Goal: Communication & Community: Answer question/provide support

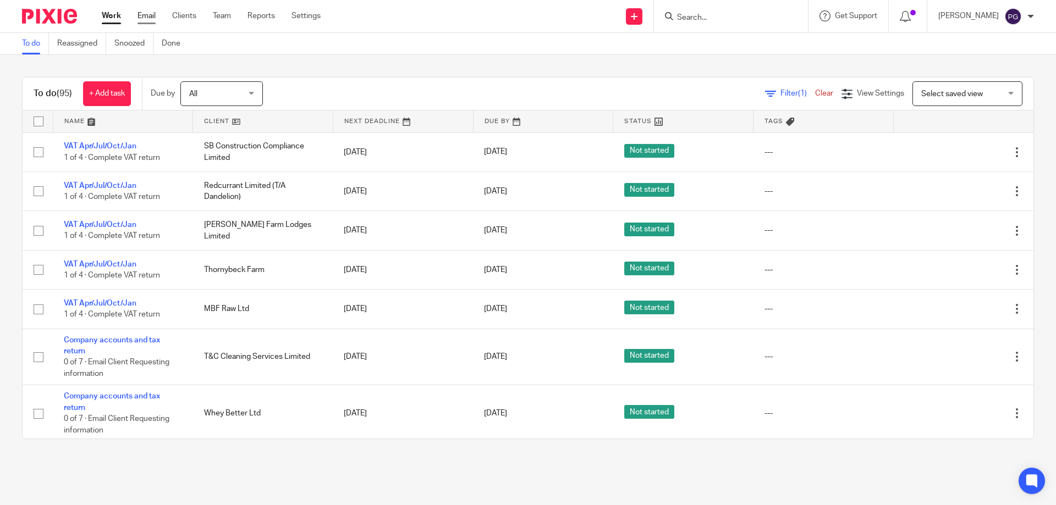
click at [152, 19] on link "Email" at bounding box center [147, 15] width 18 height 11
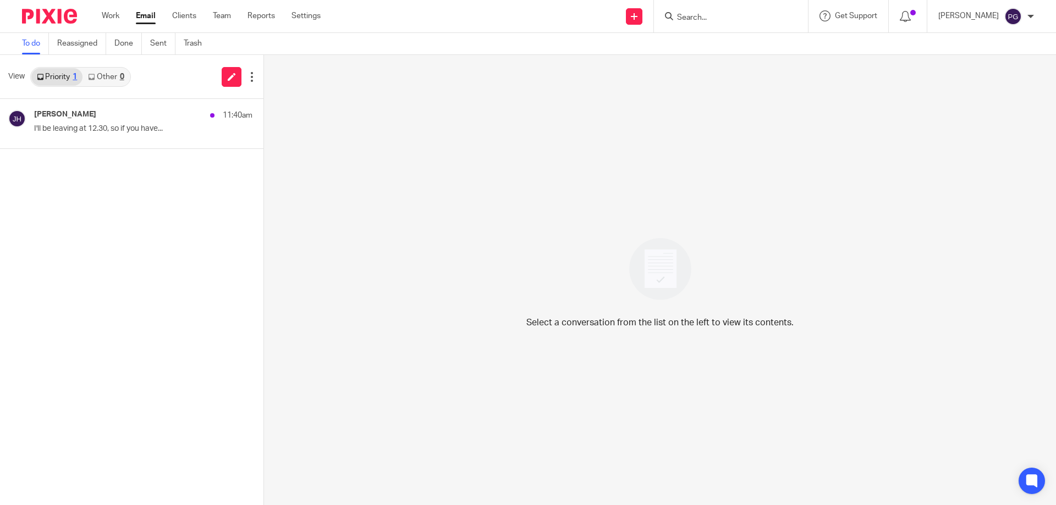
click at [55, 172] on div "[PERSON_NAME] 11:40am I'll be leaving at 12.30, so if you have... Opps, somethi…" at bounding box center [131, 302] width 263 height 406
click at [102, 116] on div "[PERSON_NAME] 11:40am" at bounding box center [126, 115] width 185 height 11
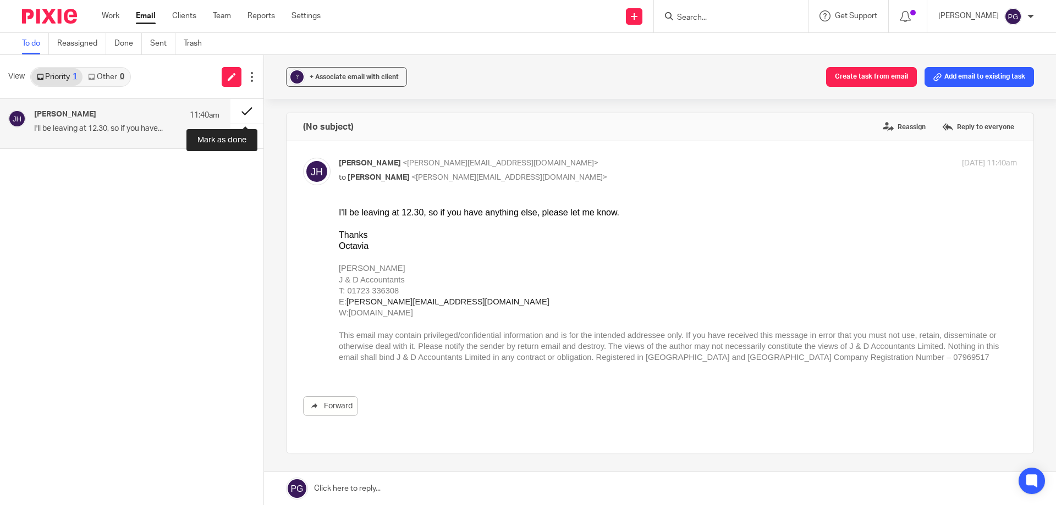
click at [237, 111] on button at bounding box center [246, 111] width 33 height 25
